Goal: Task Accomplishment & Management: Manage account settings

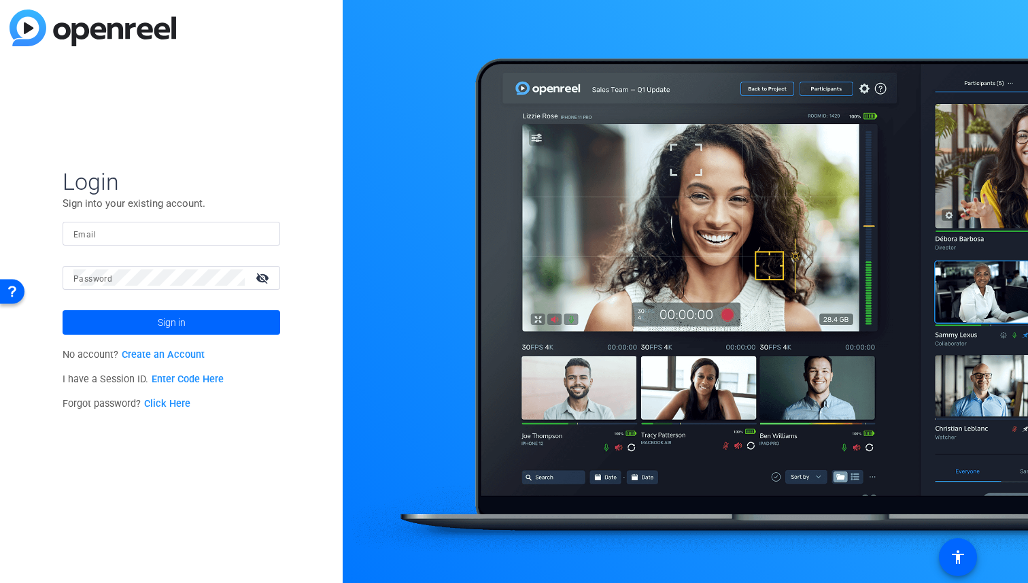
click at [162, 227] on input "Email" at bounding box center [171, 233] width 196 height 16
paste input "[EMAIL_ADDRESS][DOMAIN_NAME]"
type input "[EMAIL_ADDRESS][DOMAIN_NAME]"
click at [98, 270] on div "Password visibility_off" at bounding box center [176, 278] width 207 height 24
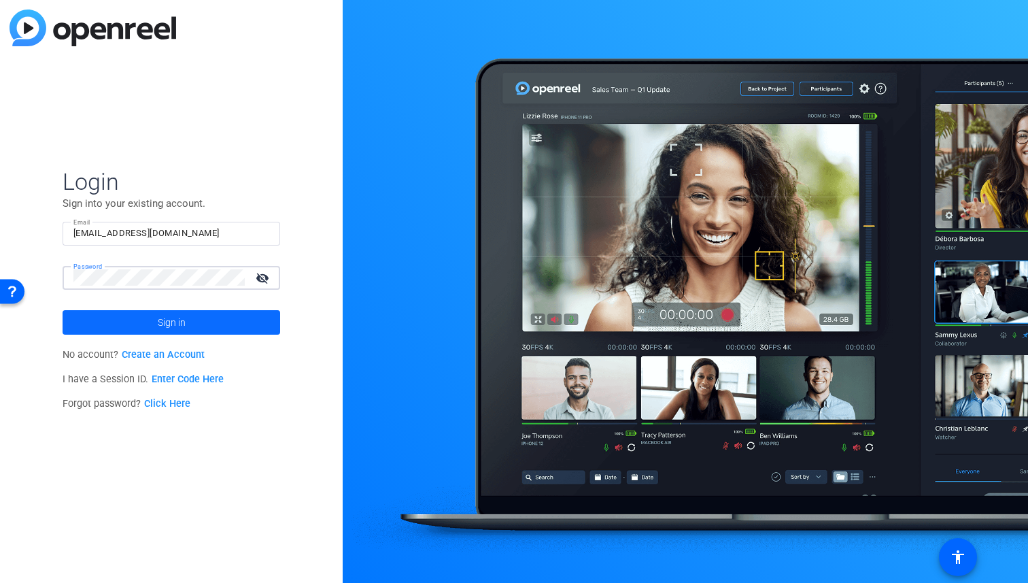
click at [124, 318] on span at bounding box center [172, 322] width 218 height 33
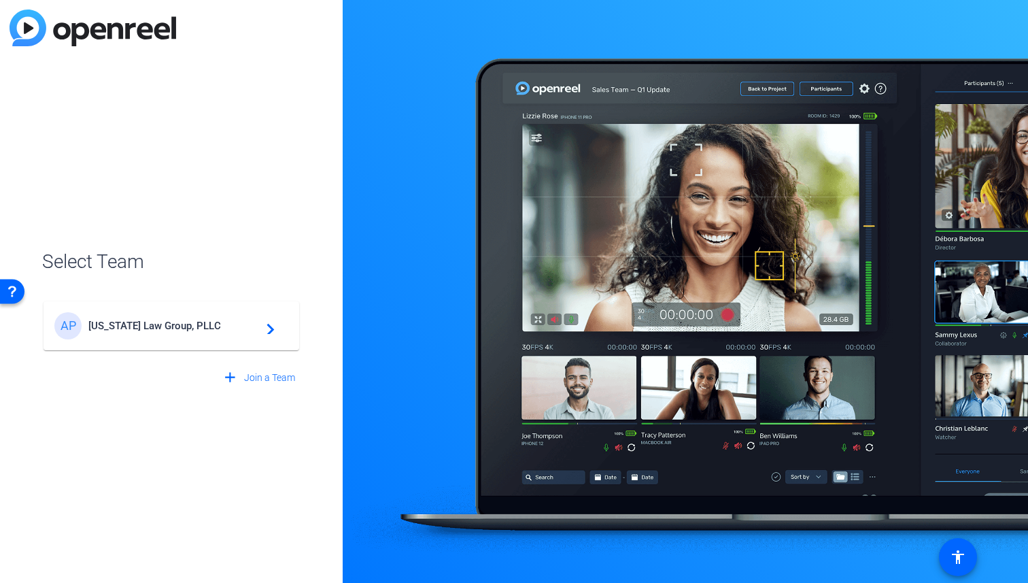
click at [124, 318] on div "AP [US_STATE] Law Group, PLLC navigate_next" at bounding box center [171, 325] width 234 height 27
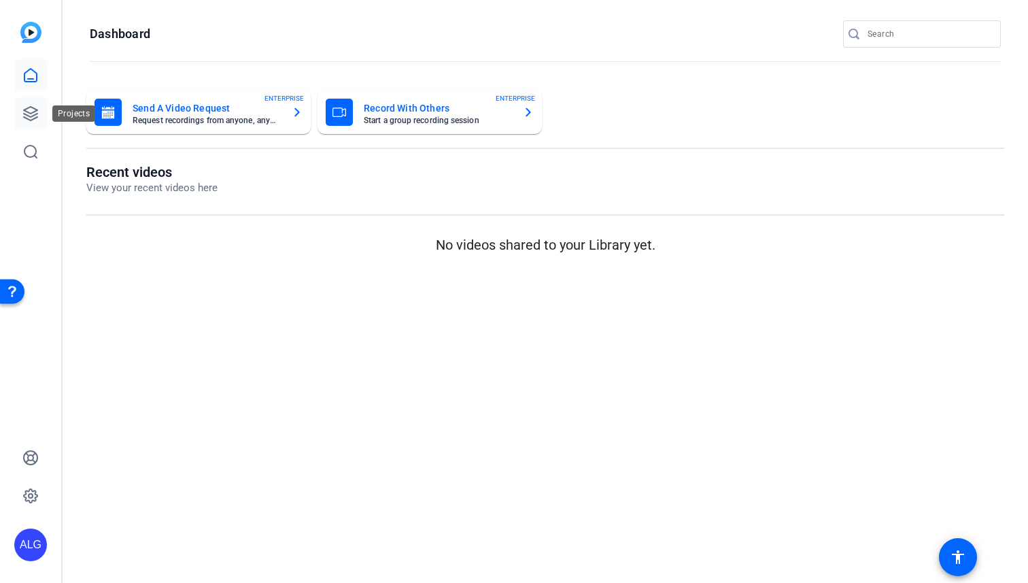
click at [27, 123] on link at bounding box center [30, 113] width 33 height 33
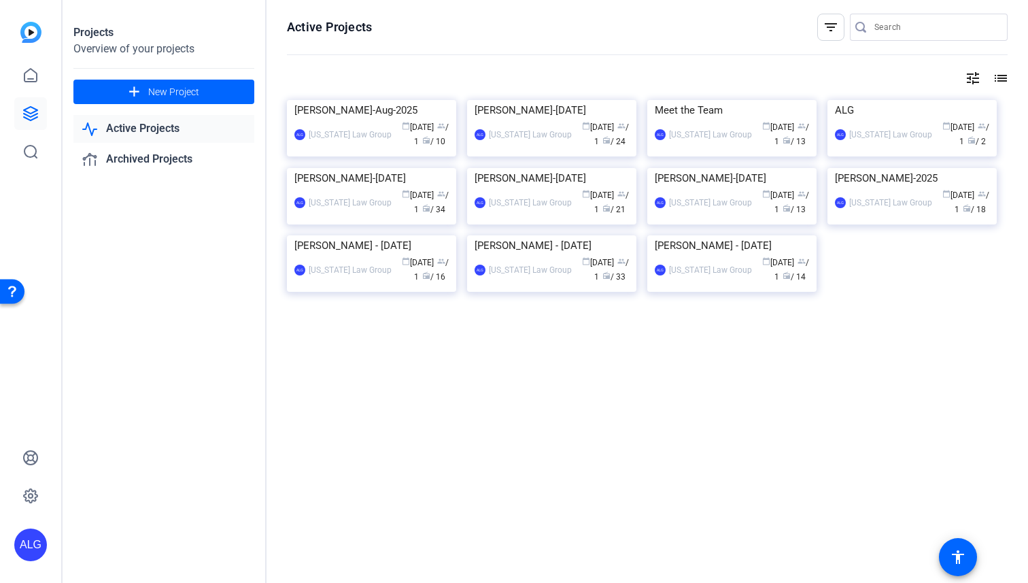
click at [651, 69] on openreel-divider-bar at bounding box center [647, 55] width 721 height 29
click at [27, 75] on icon at bounding box center [30, 75] width 16 height 16
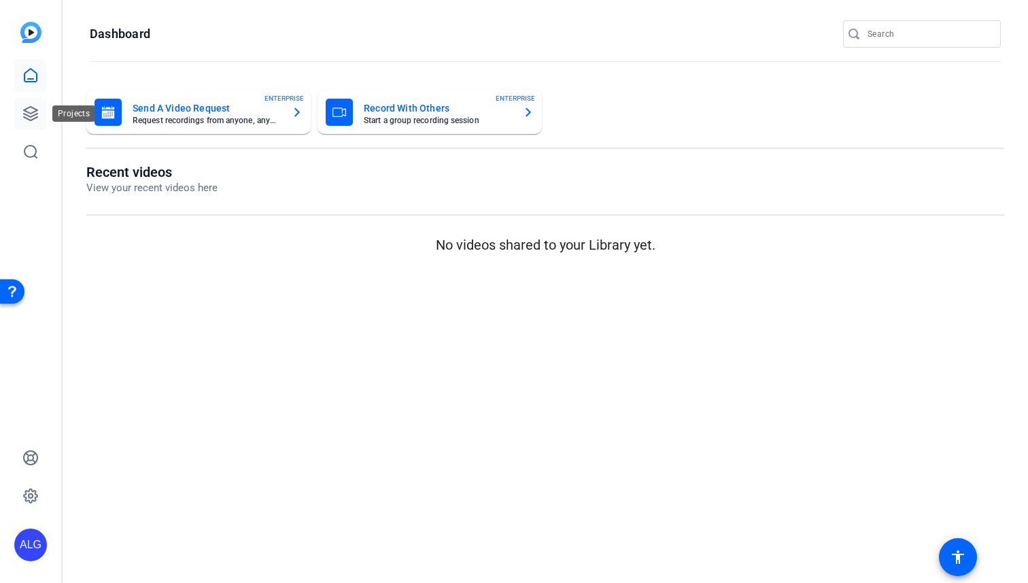
click at [37, 113] on icon at bounding box center [31, 114] width 14 height 14
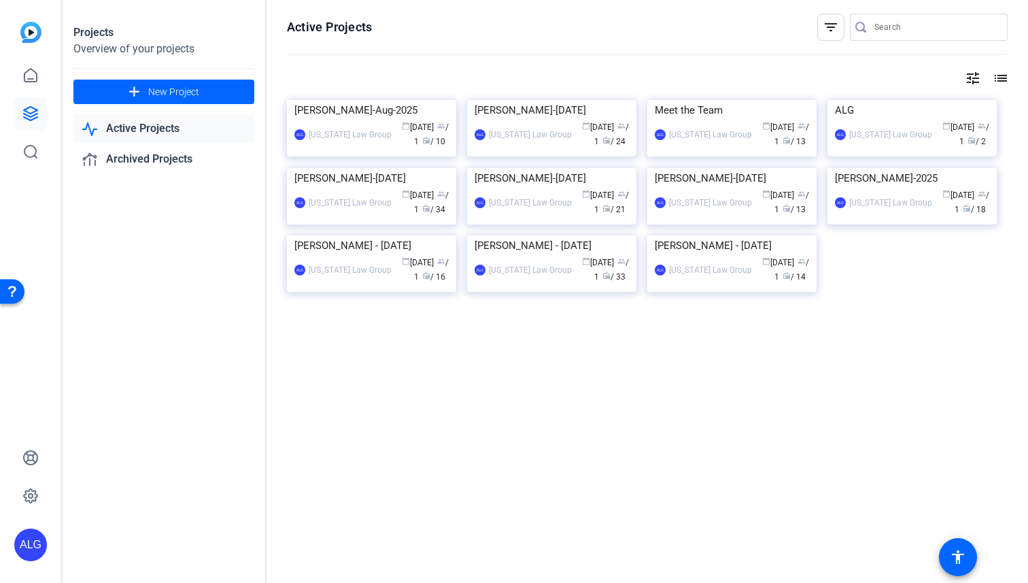
click at [513, 74] on div "tune list" at bounding box center [647, 78] width 721 height 16
click at [427, 120] on div "[PERSON_NAME]-Aug-2025" at bounding box center [371, 110] width 154 height 20
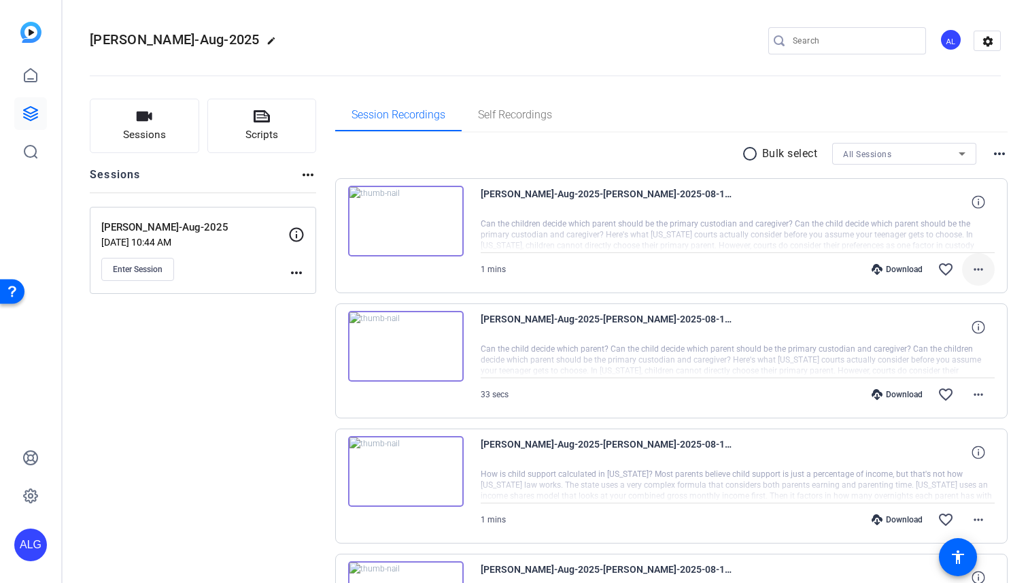
click at [978, 264] on mat-icon "more_horiz" at bounding box center [978, 269] width 16 height 16
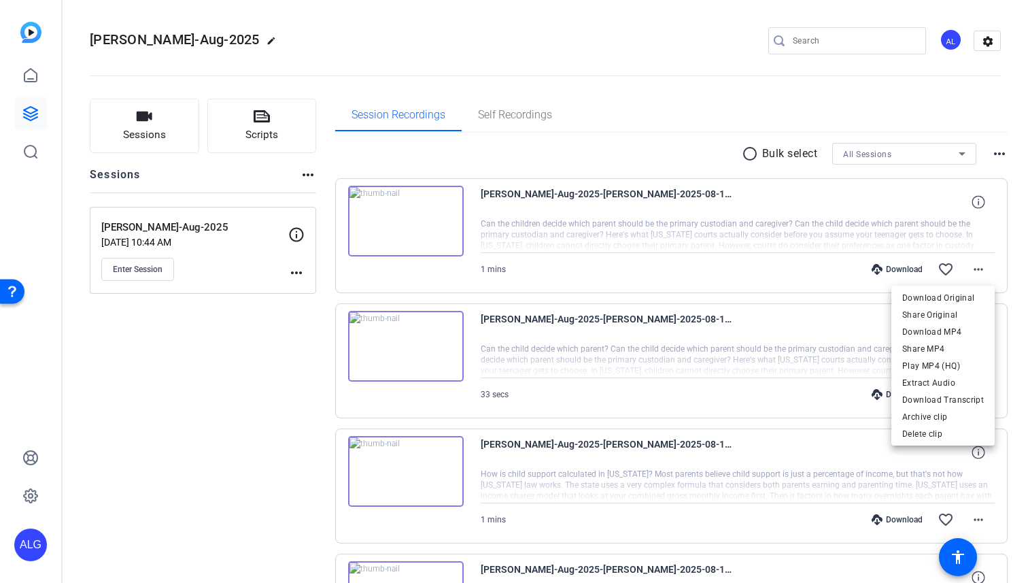
click at [407, 213] on div at bounding box center [514, 291] width 1028 height 583
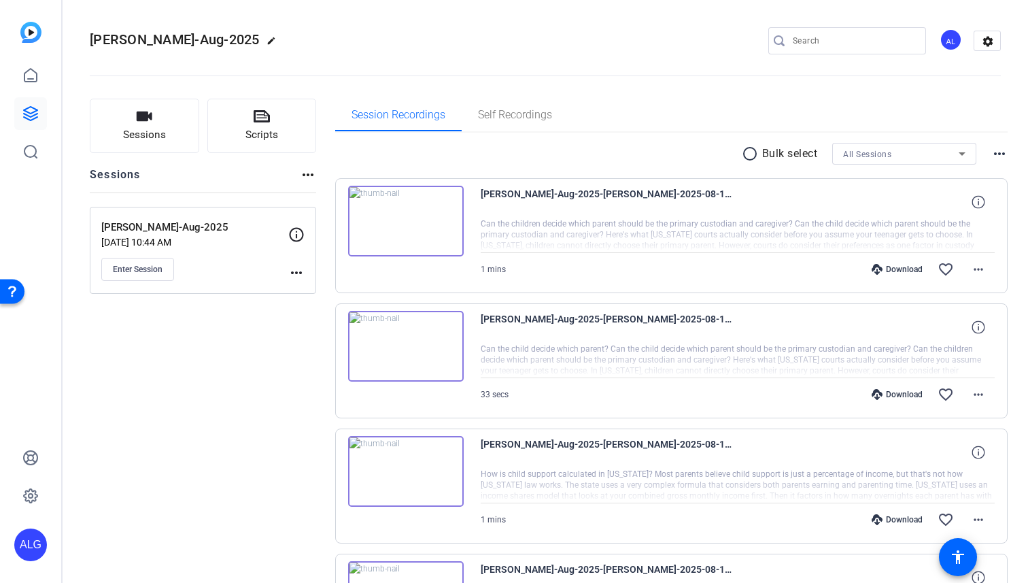
click at [407, 213] on img at bounding box center [406, 221] width 116 height 71
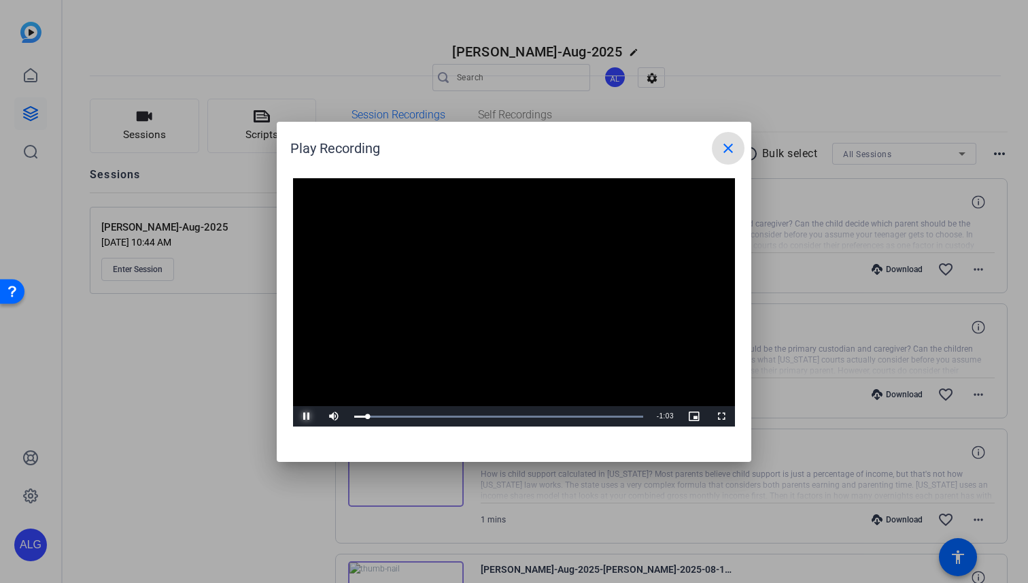
click at [304, 416] on span "Video Player" at bounding box center [306, 416] width 27 height 0
click at [728, 145] on mat-icon "close" at bounding box center [728, 148] width 16 height 16
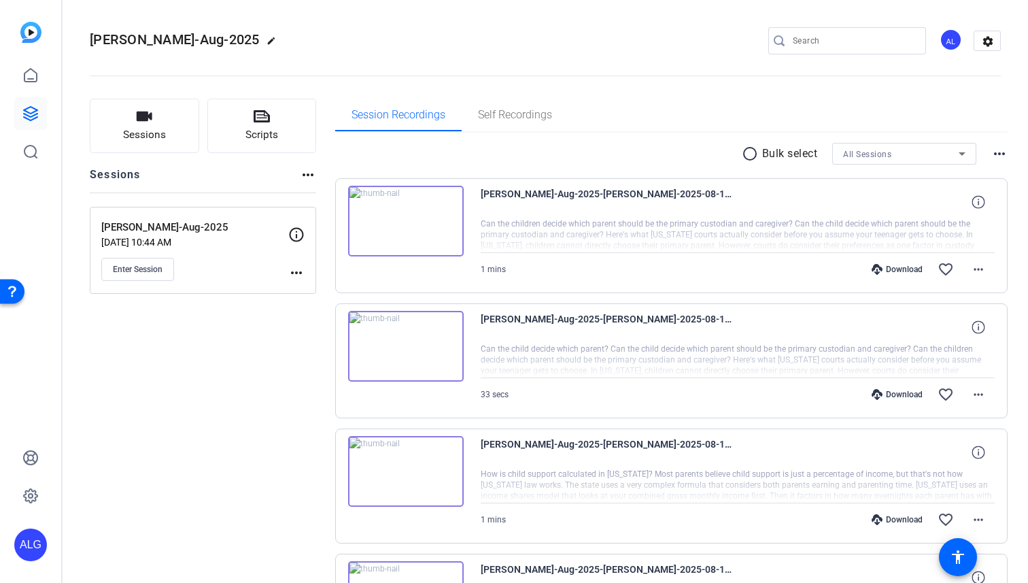
click at [211, 233] on p "[PERSON_NAME]-Aug-2025" at bounding box center [194, 228] width 187 height 16
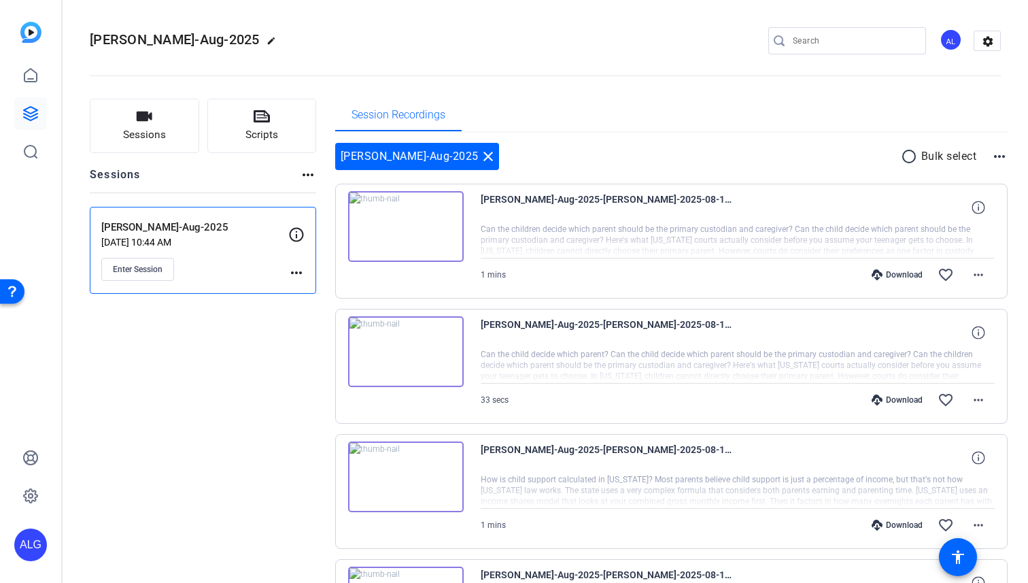
click at [211, 233] on p "[PERSON_NAME]-Aug-2025" at bounding box center [194, 228] width 187 height 16
click at [480, 157] on mat-icon "close" at bounding box center [488, 156] width 16 height 16
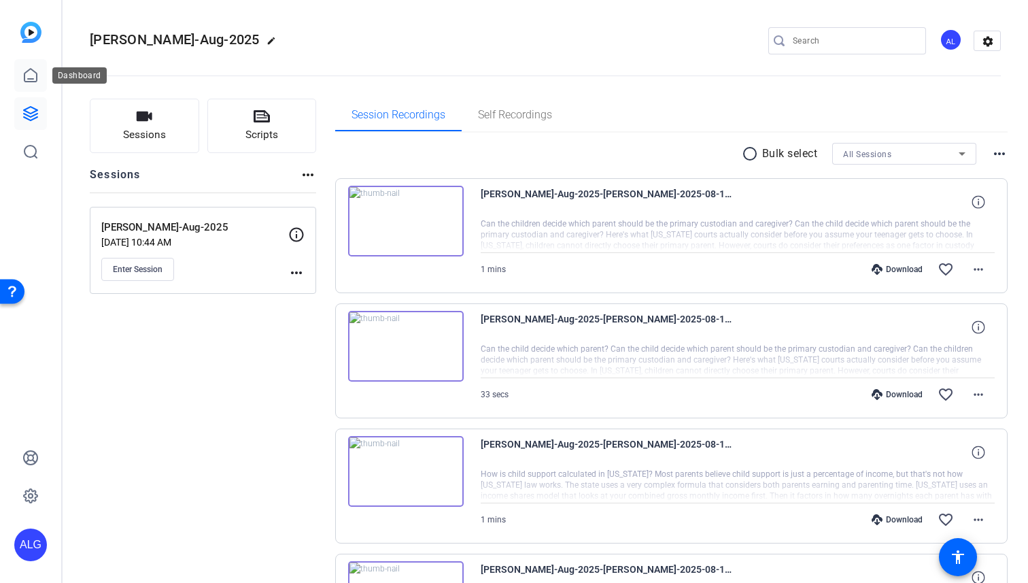
click at [32, 86] on link at bounding box center [30, 75] width 33 height 33
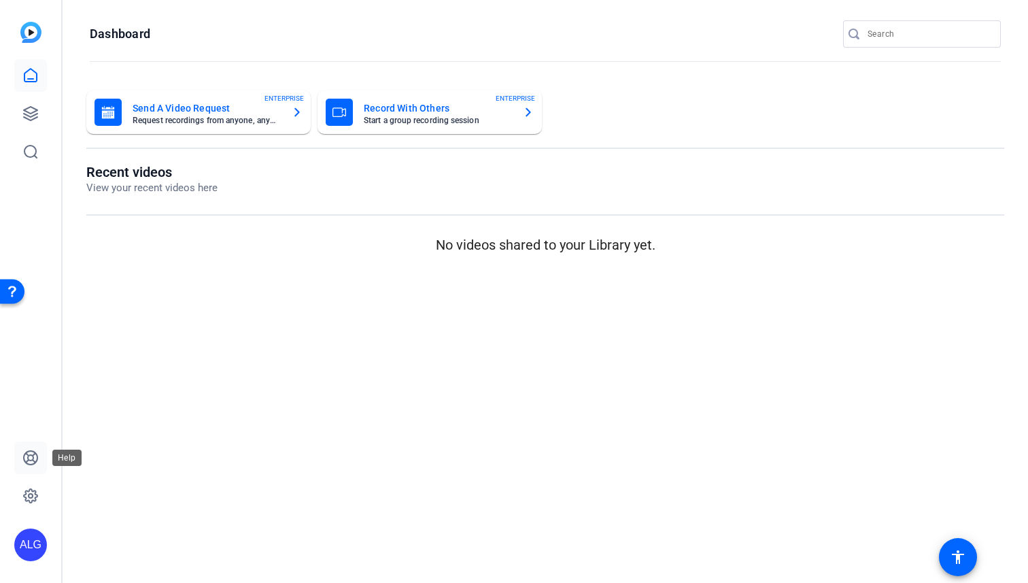
click at [35, 464] on icon at bounding box center [30, 457] width 16 height 16
click at [33, 555] on div "ALG" at bounding box center [30, 544] width 33 height 33
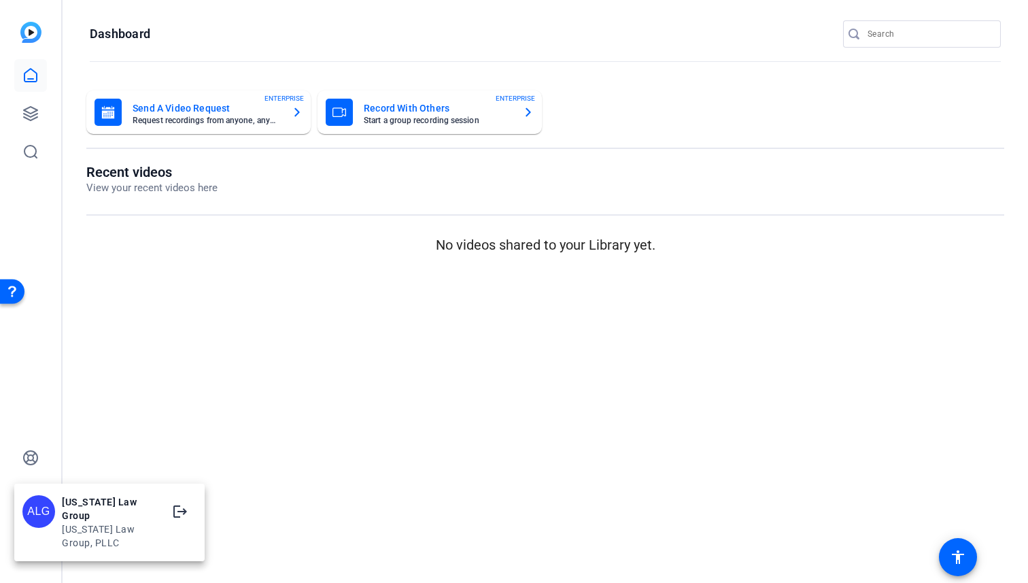
click at [58, 536] on div "ALG [US_STATE] Law Group [US_STATE] Law Group, PLLC logout" at bounding box center [109, 522] width 190 height 71
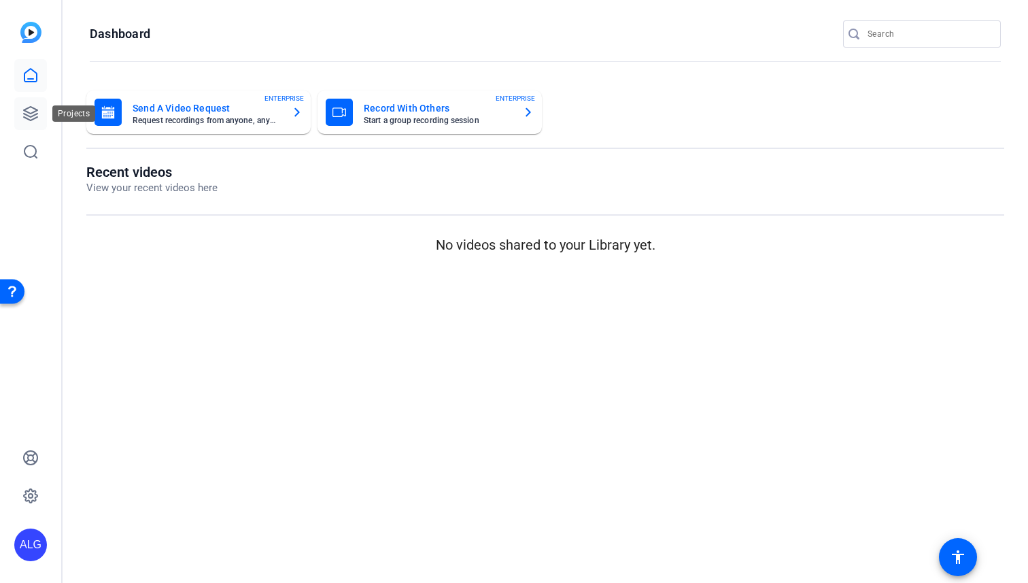
click at [26, 109] on icon at bounding box center [31, 114] width 14 height 14
